Goal: Task Accomplishment & Management: Manage account settings

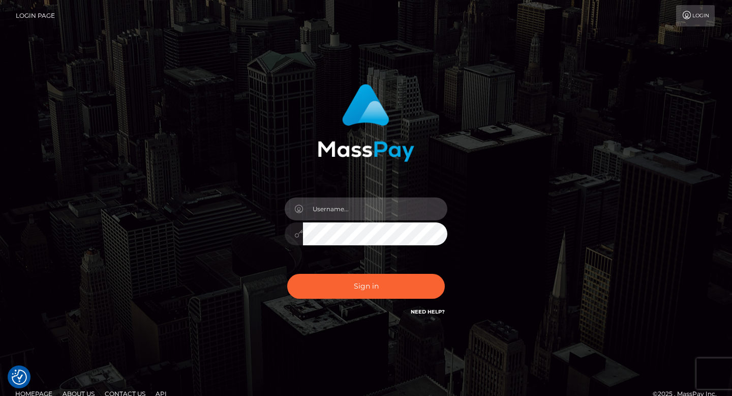
click at [346, 202] on input "text" at bounding box center [375, 208] width 144 height 23
type input "lneboo07@gmail.com"
click at [287, 274] on button "Sign in" at bounding box center [366, 286] width 158 height 25
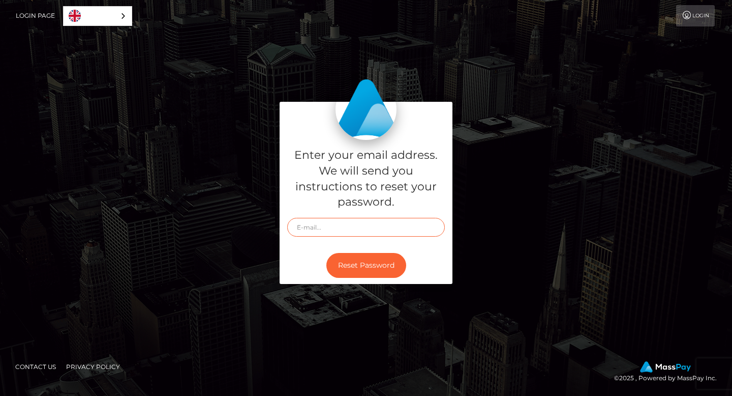
click at [357, 230] on input "text" at bounding box center [366, 227] width 158 height 19
type input "lneboo07@gmail.com"
click at [375, 278] on div "Reset Password" at bounding box center [366, 265] width 173 height 37
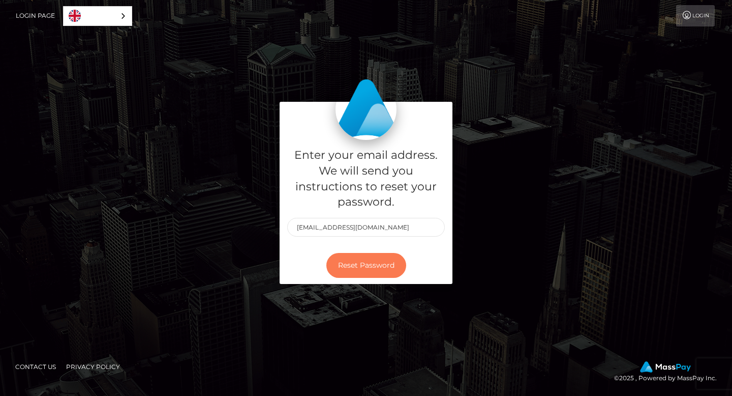
click at [365, 262] on button "Reset Password" at bounding box center [367, 265] width 80 height 25
